Goal: Browse casually: Explore the website without a specific task or goal

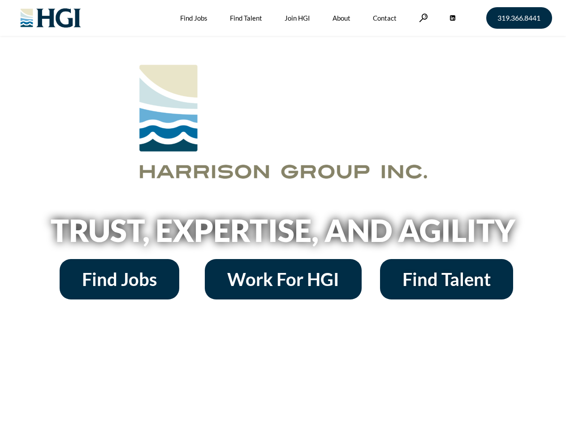
click at [283, 215] on h2 "Trust, Expertise, and Agility" at bounding box center [283, 230] width 511 height 30
click at [422, 17] on link at bounding box center [423, 17] width 9 height 9
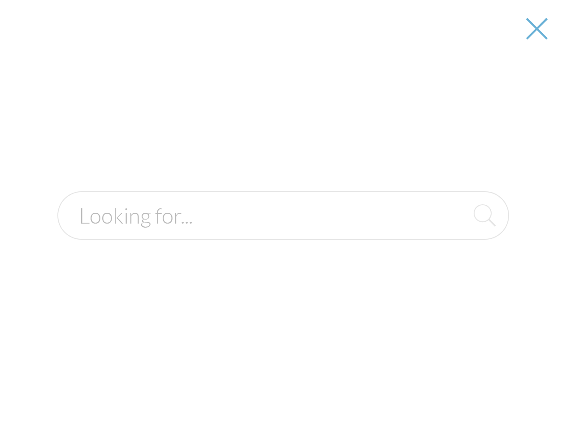
click at [283, 233] on h2 "Trust, Expertise, and Agility" at bounding box center [283, 230] width 511 height 30
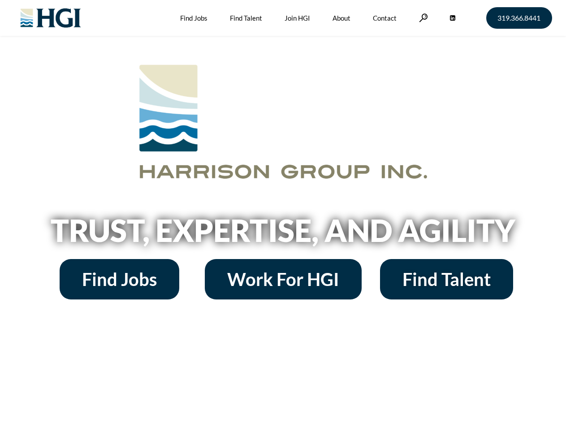
click at [283, 215] on h2 "Trust, Expertise, and Agility" at bounding box center [283, 230] width 511 height 30
click at [422, 17] on link at bounding box center [423, 17] width 9 height 9
click at [283, 233] on h2 "Trust, Expertise, and Agility" at bounding box center [283, 230] width 511 height 30
